Goal: Check status: Check status

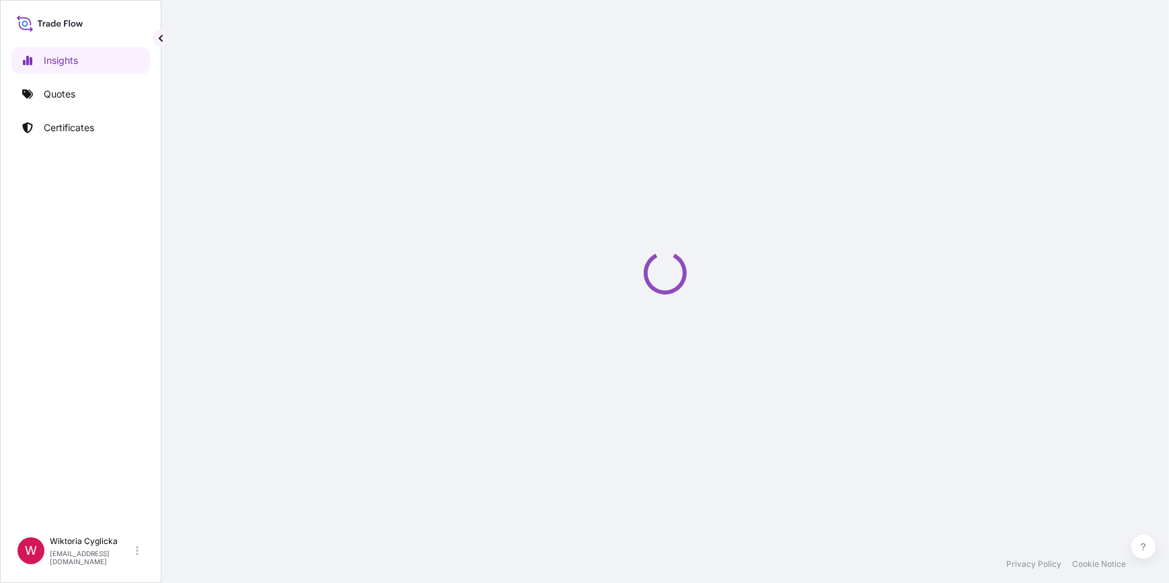
select select "2025"
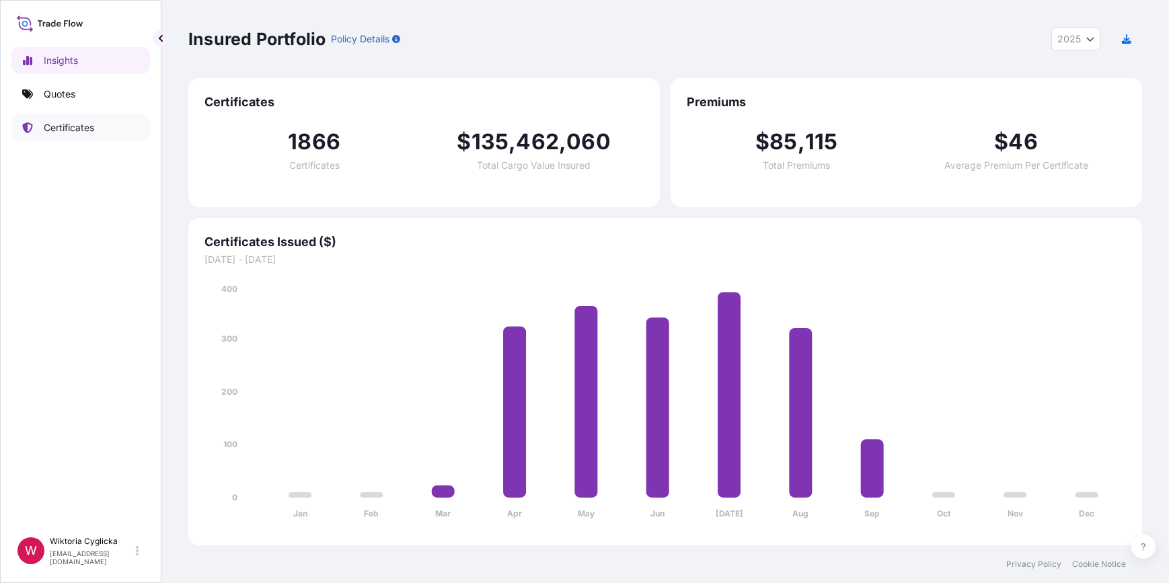
click at [87, 121] on p "Certificates" at bounding box center [69, 127] width 50 height 13
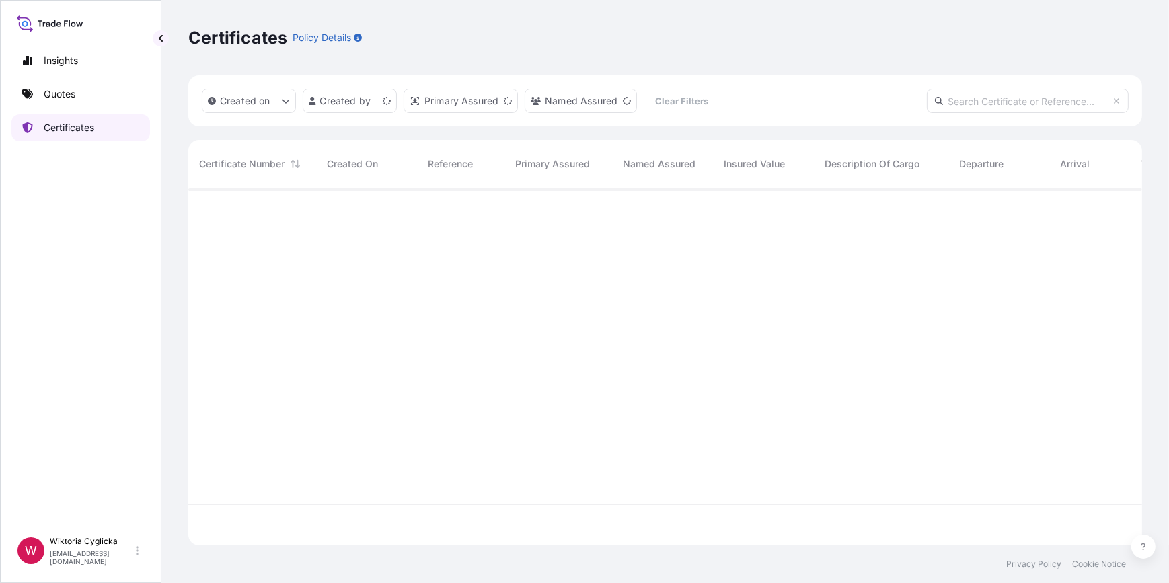
scroll to position [355, 945]
click at [977, 108] on input "text" at bounding box center [1028, 101] width 202 height 24
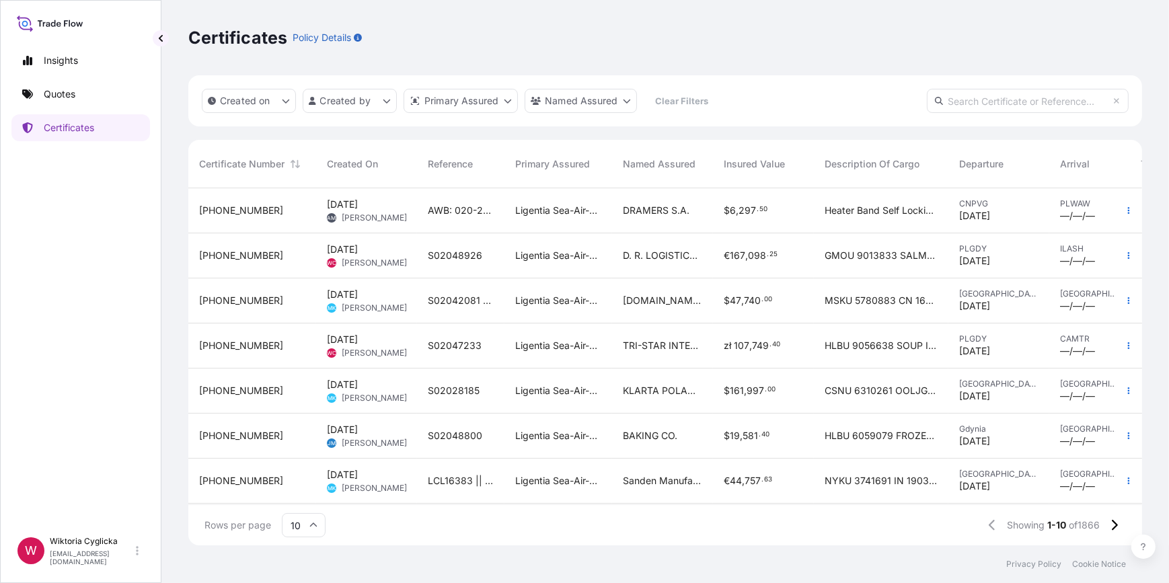
paste input "S02032217"
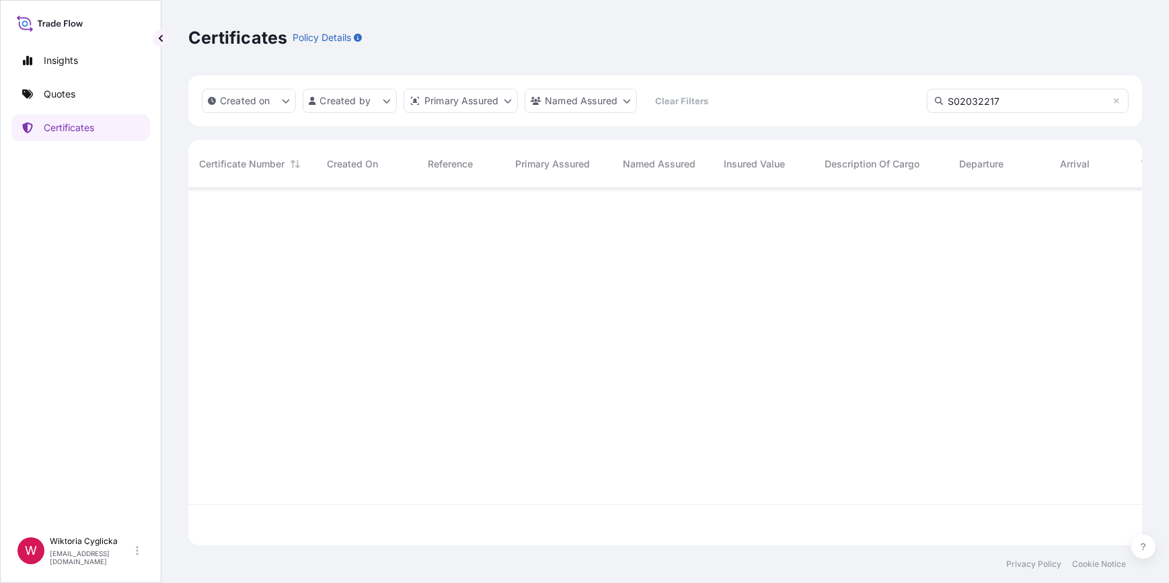
type input "S02032217"
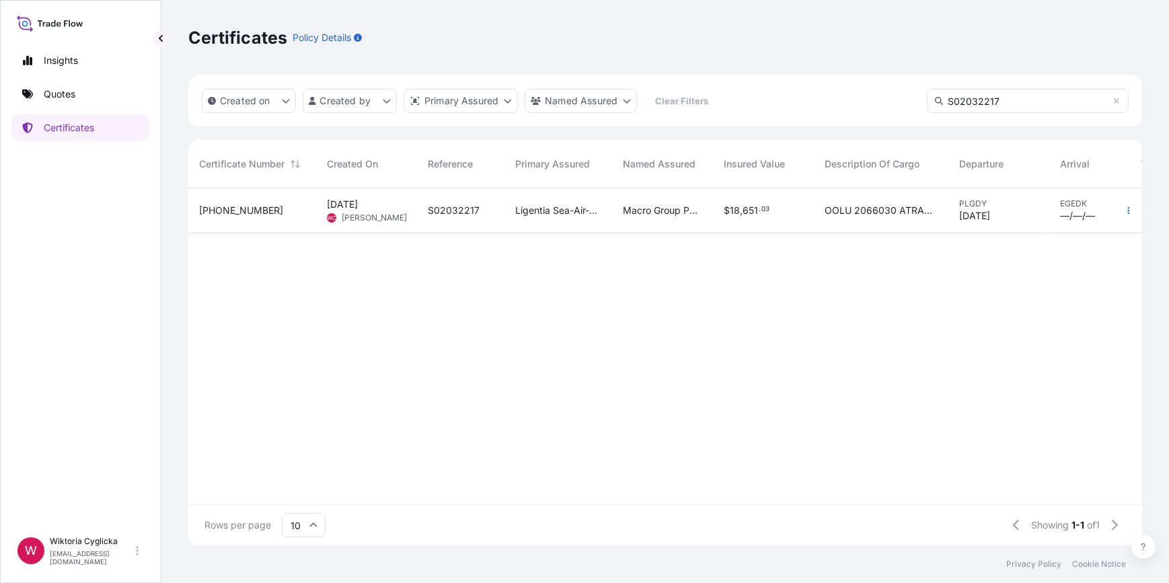
click at [820, 213] on div "OOLU 2066030 ATRAKTA AQUA [MEDICAL_DATA] 167 50 KG HS CODE 33041000 ATRAKTA AQU…" at bounding box center [881, 210] width 135 height 45
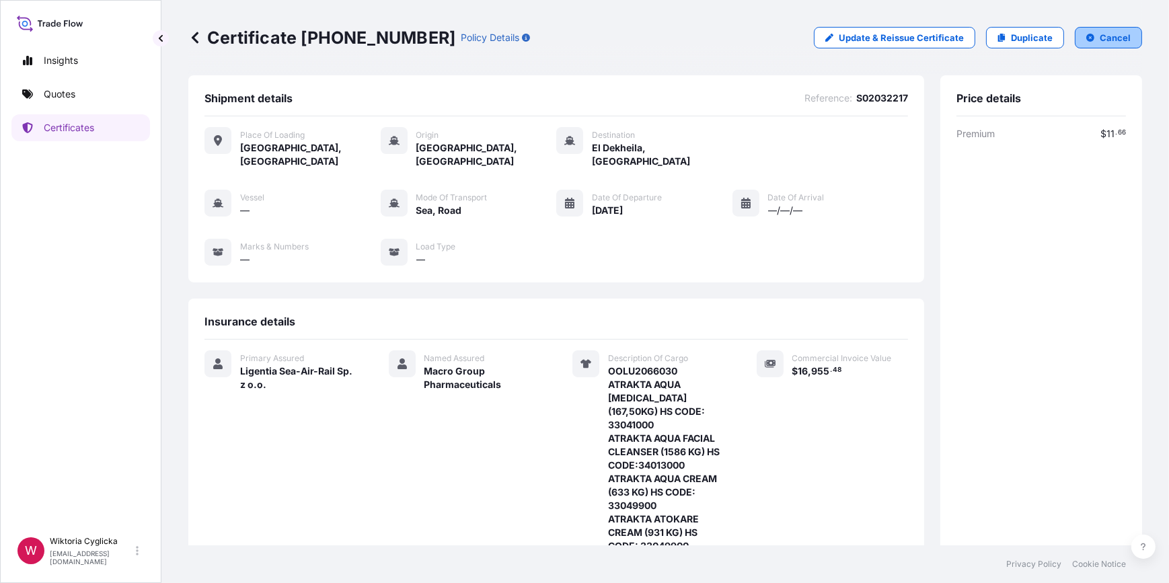
click at [1107, 40] on p "Cancel" at bounding box center [1115, 37] width 31 height 13
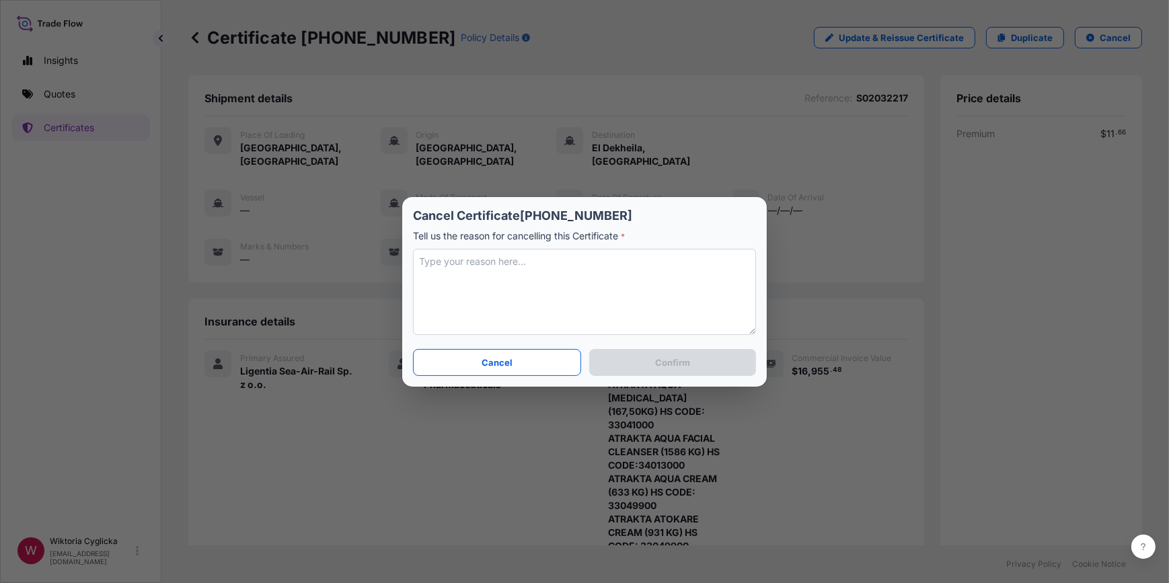
click at [605, 252] on textarea at bounding box center [584, 292] width 343 height 86
type textarea "CANCEL"
click at [673, 371] on button "Confirm" at bounding box center [672, 362] width 167 height 27
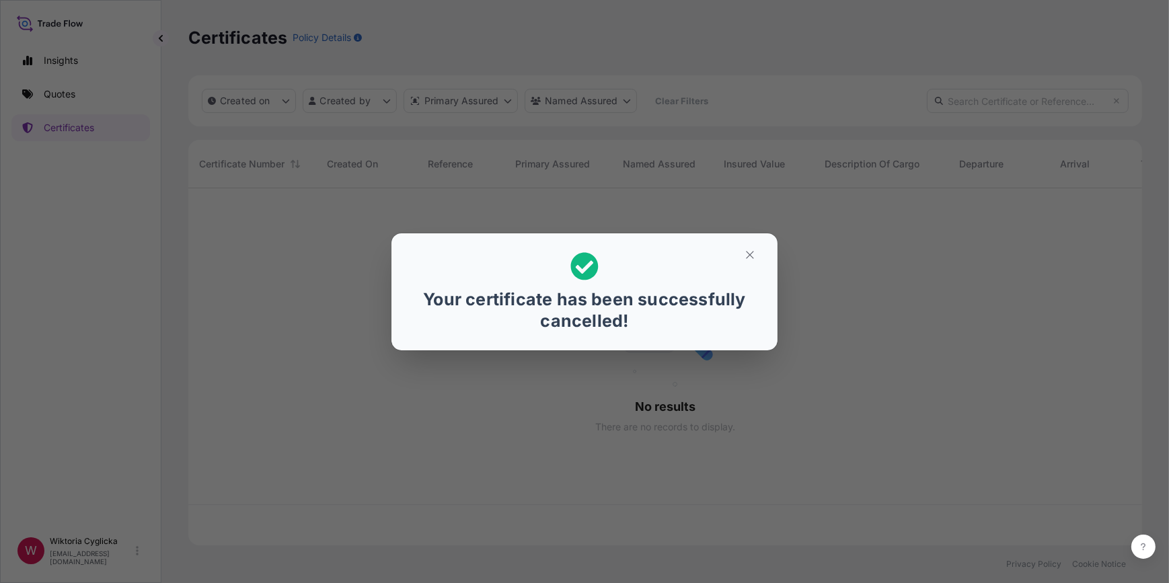
scroll to position [355, 945]
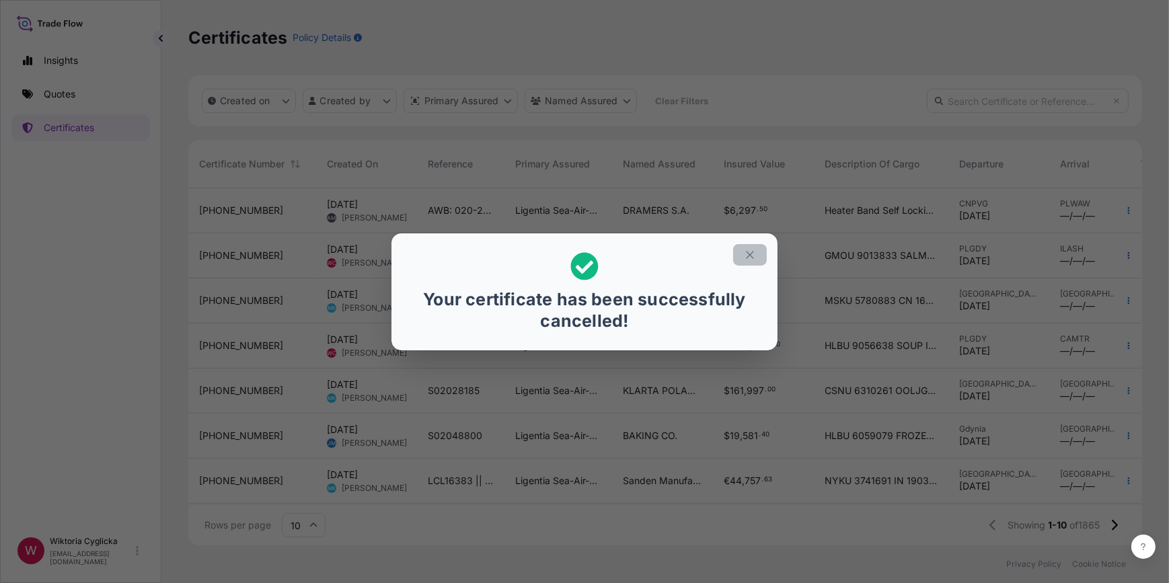
click at [744, 255] on icon "button" at bounding box center [750, 255] width 12 height 12
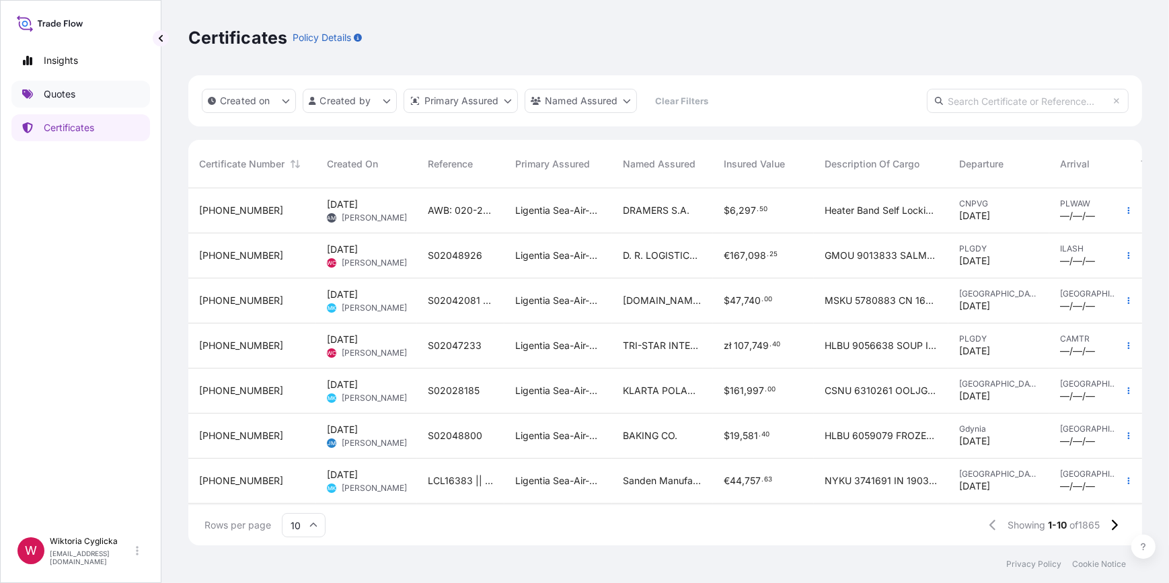
click at [91, 92] on link "Quotes" at bounding box center [80, 94] width 139 height 27
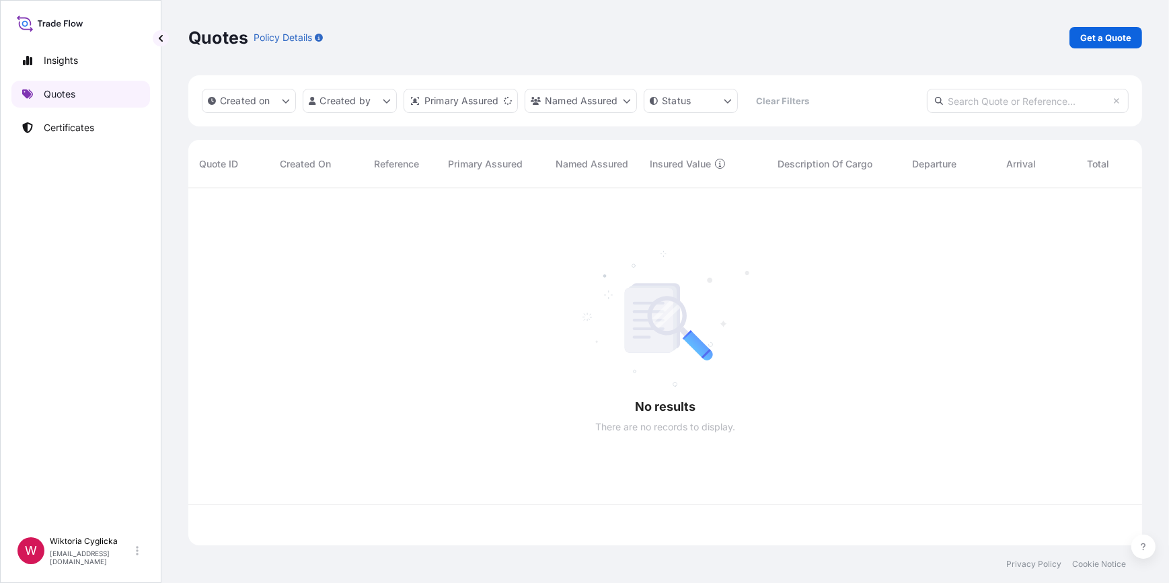
scroll to position [355, 945]
click at [1032, 106] on input "text" at bounding box center [1028, 101] width 202 height 24
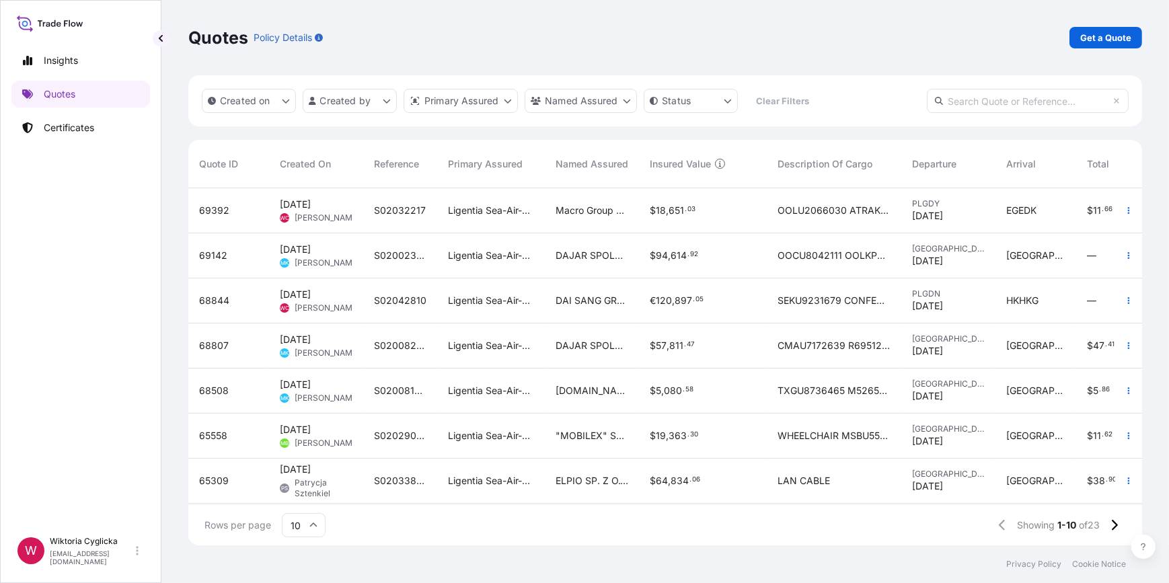
paste input "S02032217"
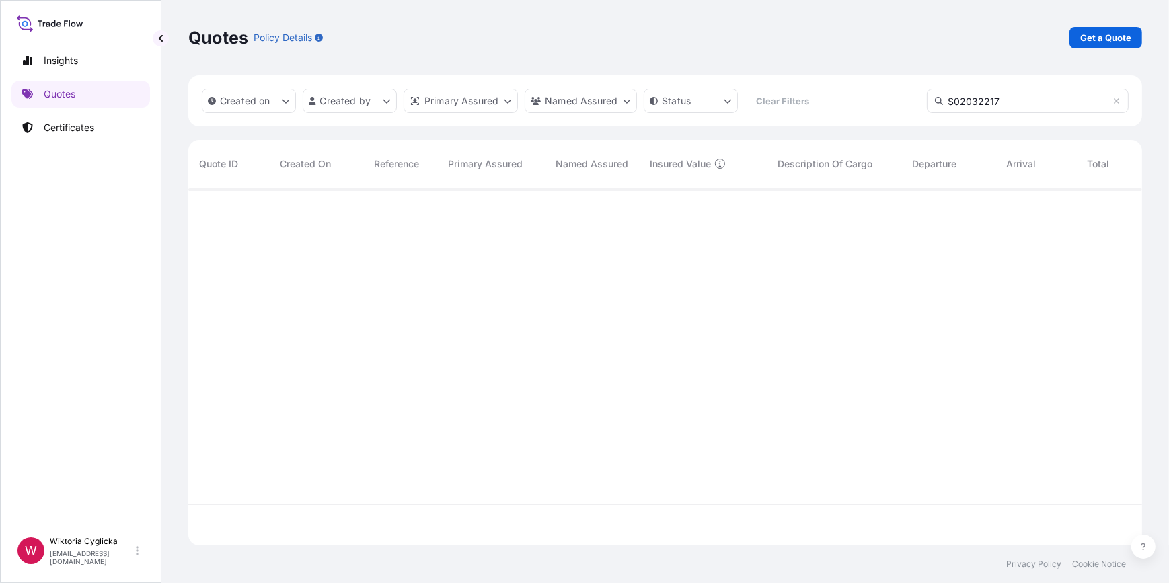
type input "S02032217"
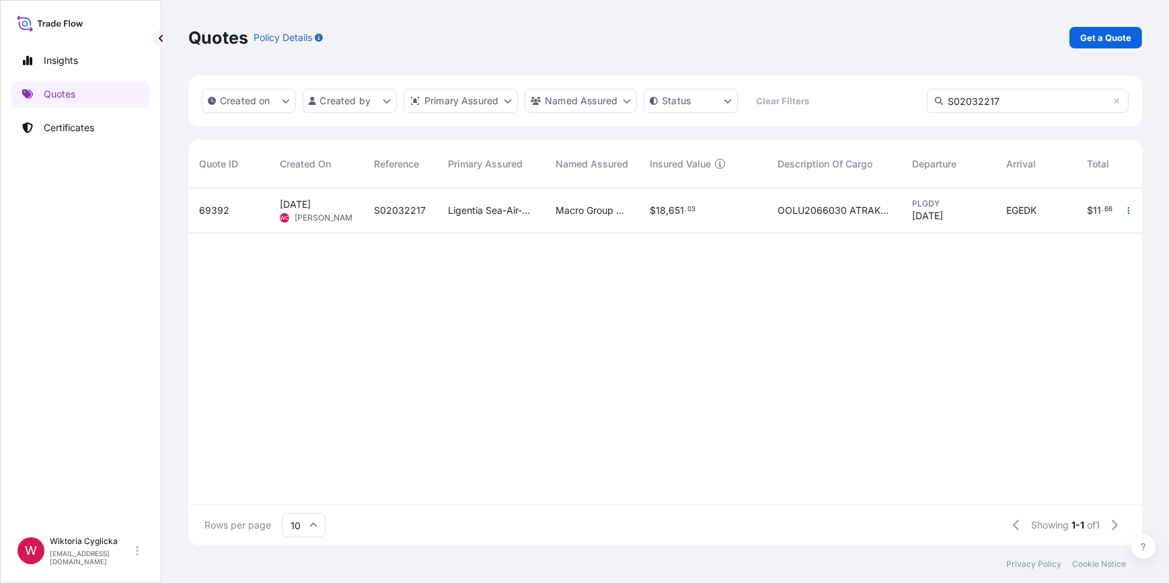
click at [770, 218] on div "OOLU2066030 ATRAKTA AQUA [MEDICAL_DATA] (167,50KG) HS CODE: 33041000 ATRAKTA AQ…" at bounding box center [834, 210] width 135 height 45
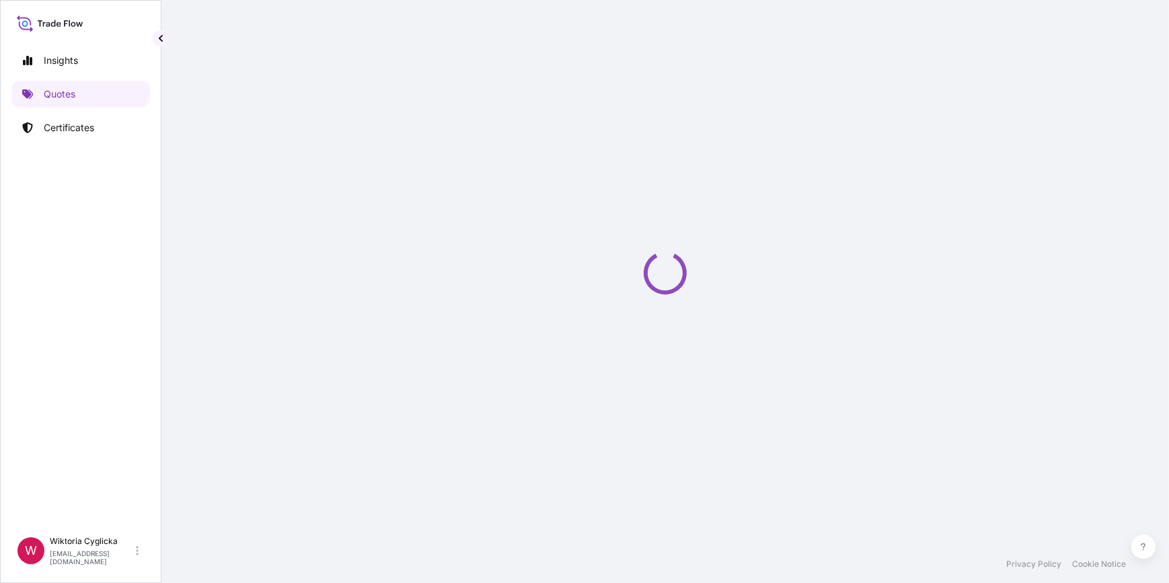
select select "Road / [GEOGRAPHIC_DATA]"
select select "Sea"
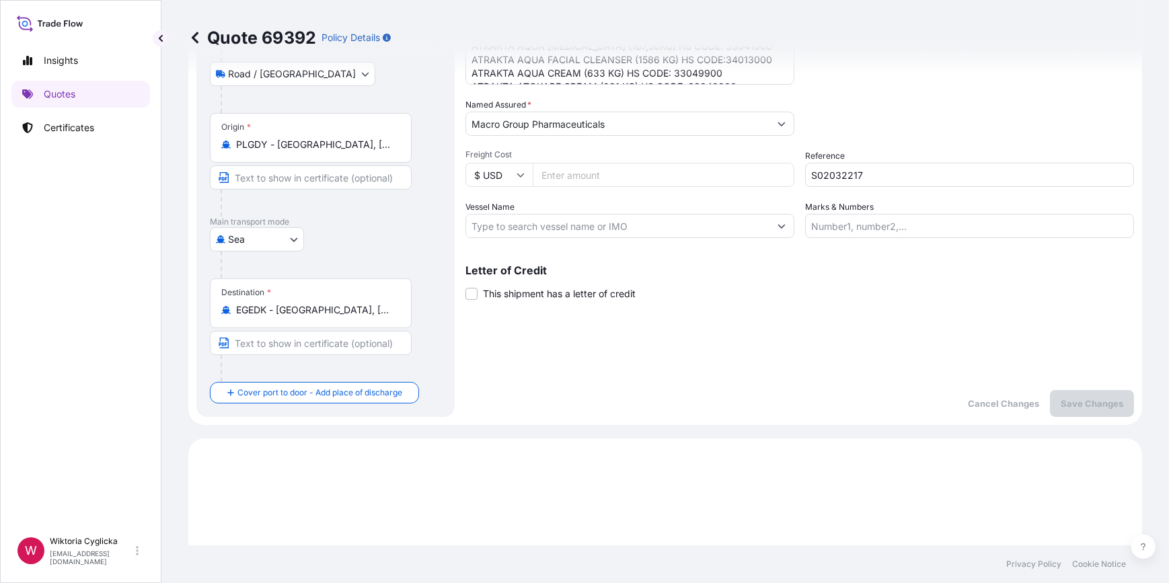
scroll to position [49, 0]
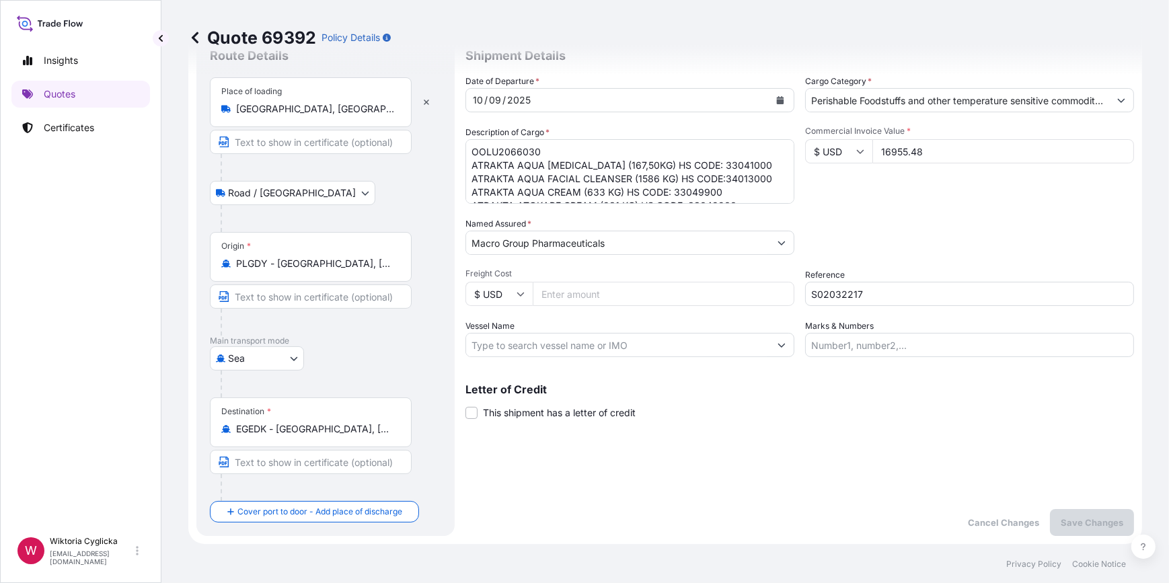
drag, startPoint x: 936, startPoint y: 142, endPoint x: 809, endPoint y: 154, distance: 127.7
click at [809, 154] on div "$ USD 16955.48" at bounding box center [969, 151] width 329 height 24
type input "31445.96"
click at [873, 188] on div "Commercial Invoice Value * $ USD 31445.96" at bounding box center [969, 165] width 329 height 78
click at [1097, 522] on p "Save Changes" at bounding box center [1092, 522] width 63 height 13
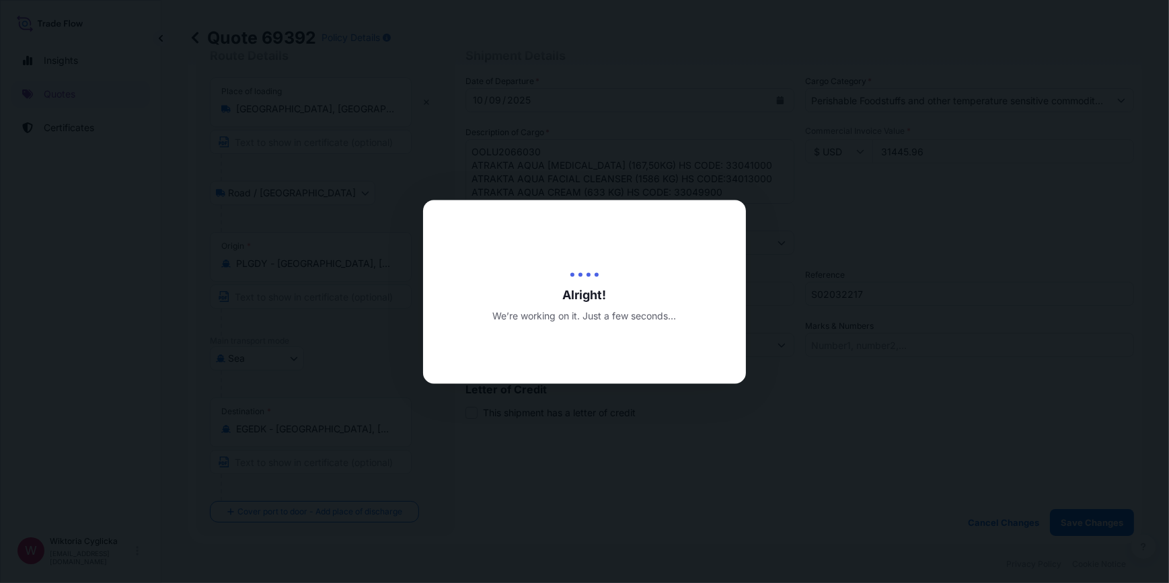
type input "[DATE]"
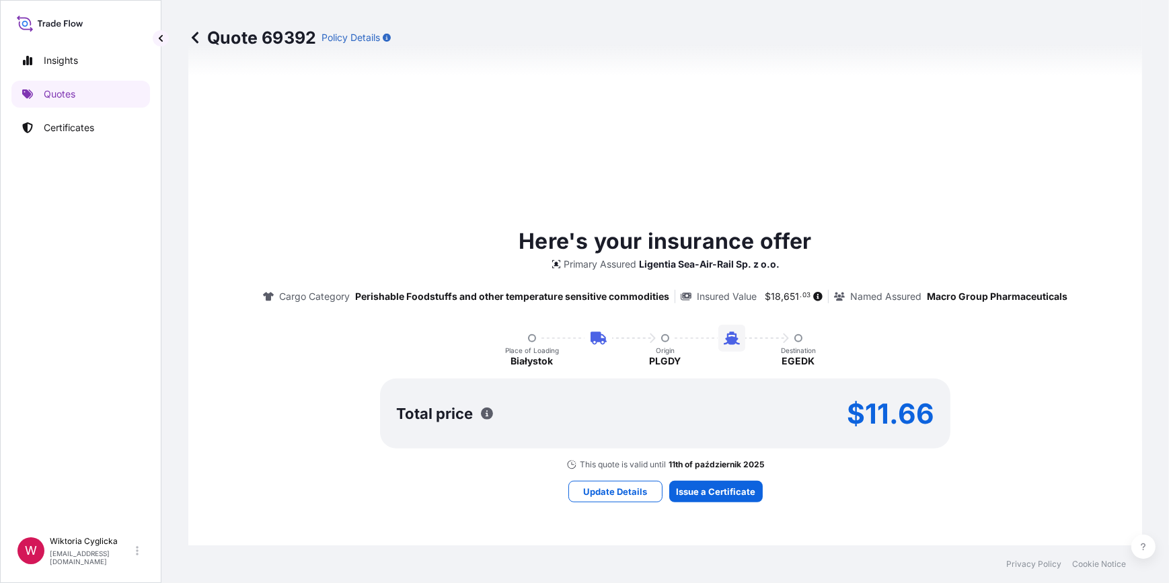
select select "Road / [GEOGRAPHIC_DATA]"
select select "Sea"
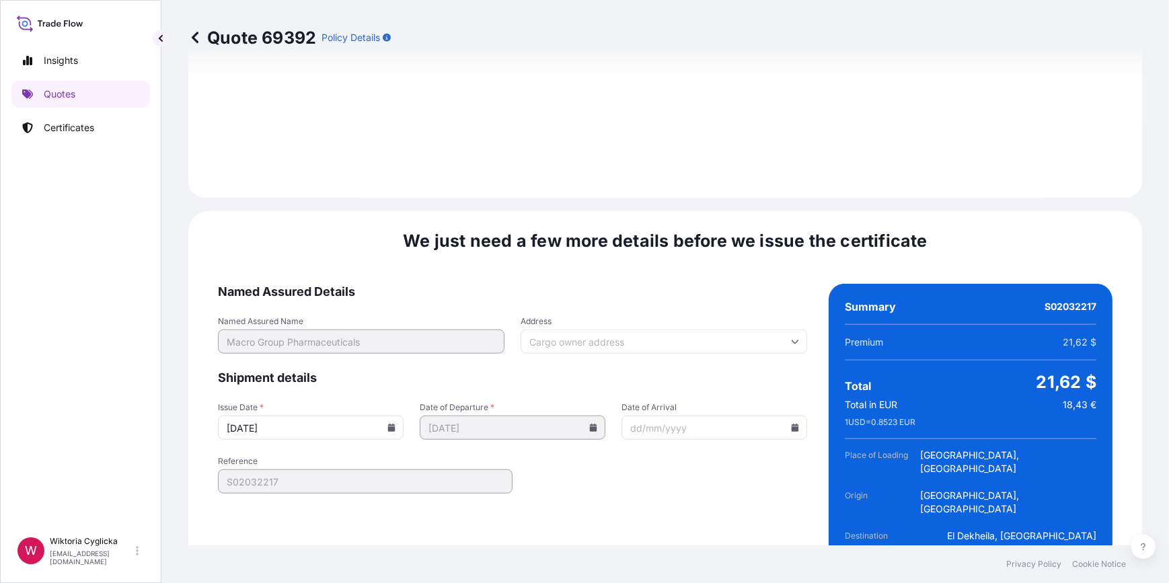
scroll to position [1680, 0]
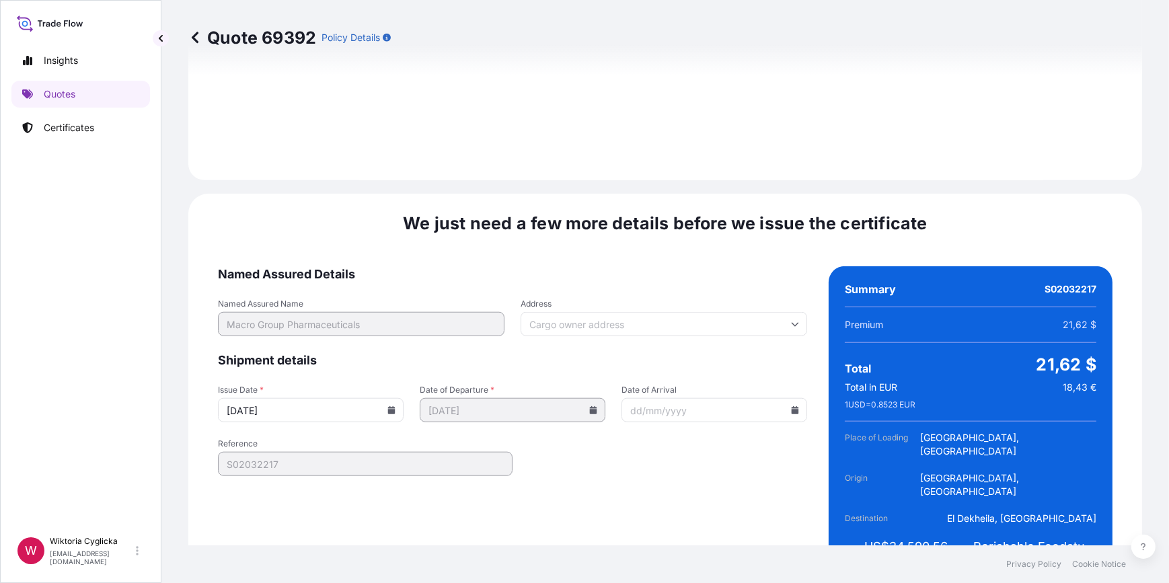
click at [388, 406] on icon at bounding box center [391, 410] width 7 height 8
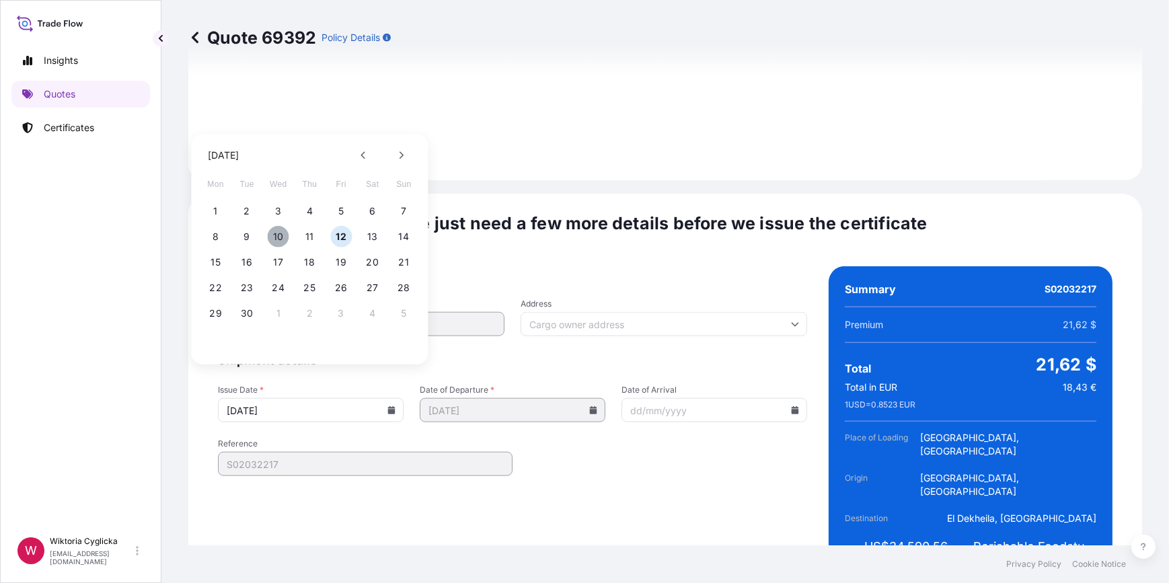
click at [282, 235] on button "10" at bounding box center [279, 237] width 22 height 22
type input "[DATE]"
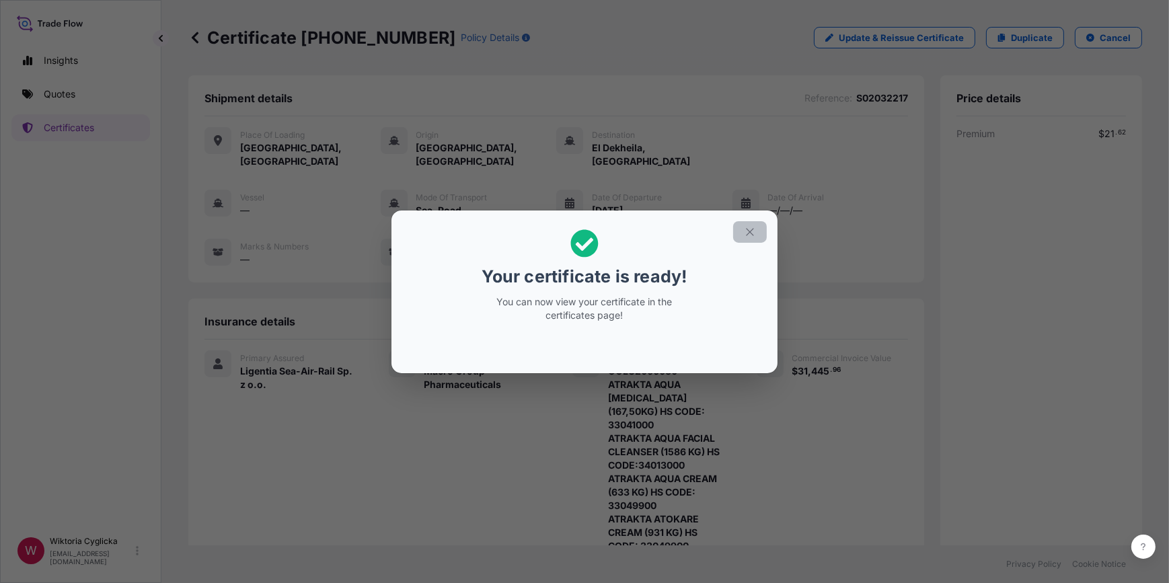
click at [752, 228] on icon "button" at bounding box center [750, 232] width 12 height 12
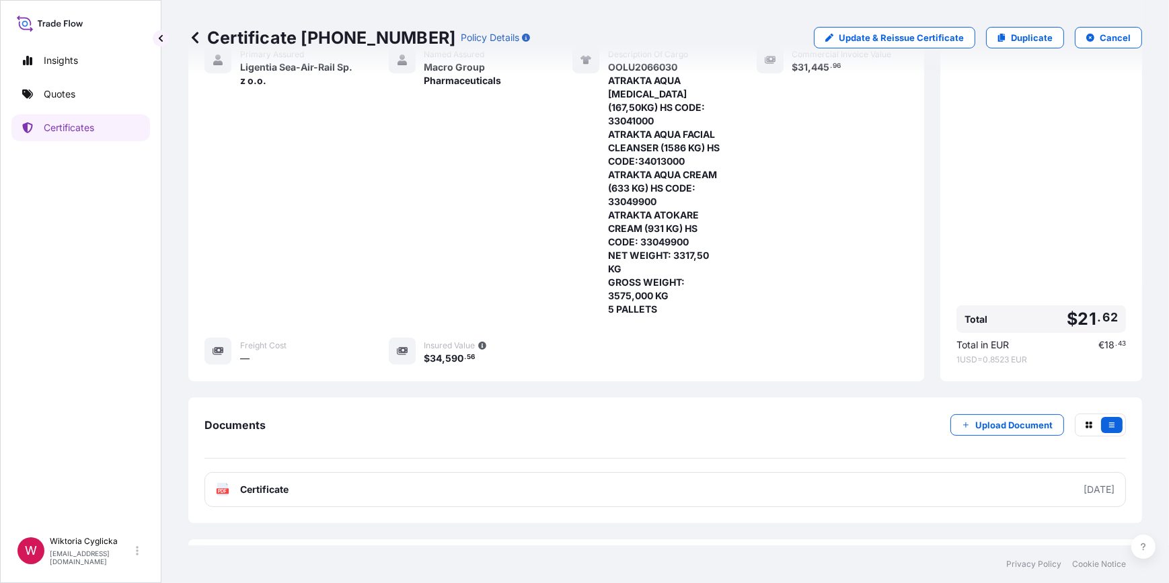
scroll to position [313, 0]
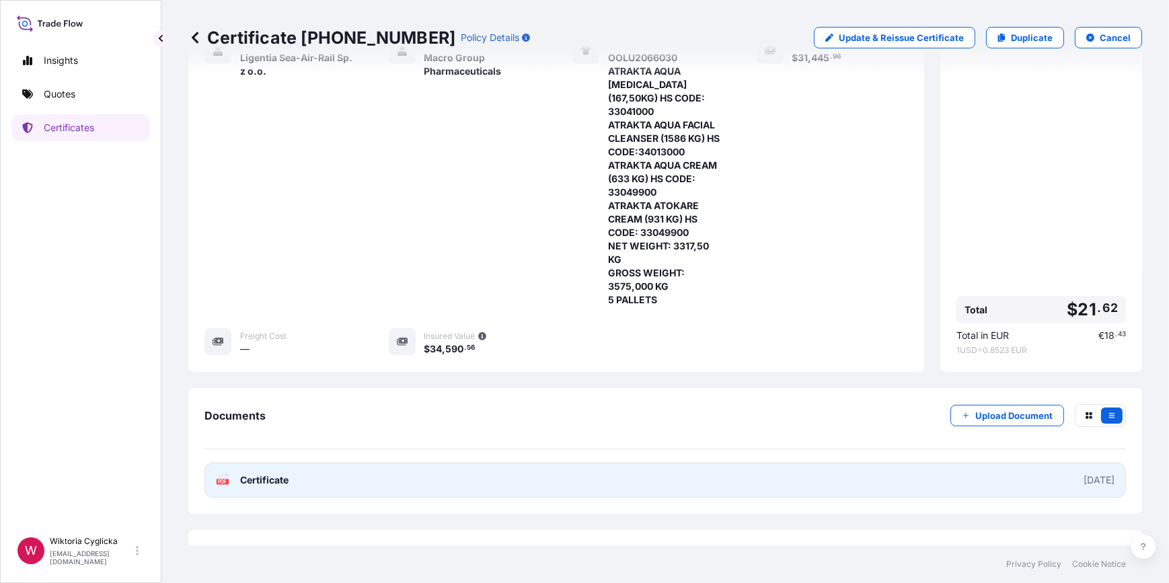
click at [432, 463] on link "PDF Certificate [DATE]" at bounding box center [666, 480] width 922 height 35
